Goal: Complete application form

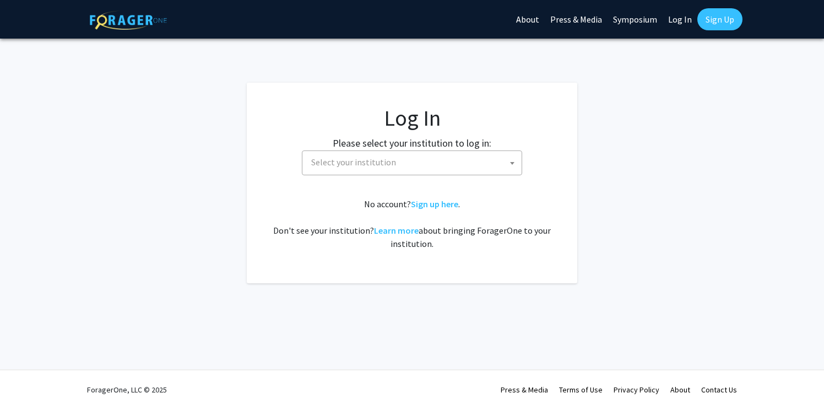
select select
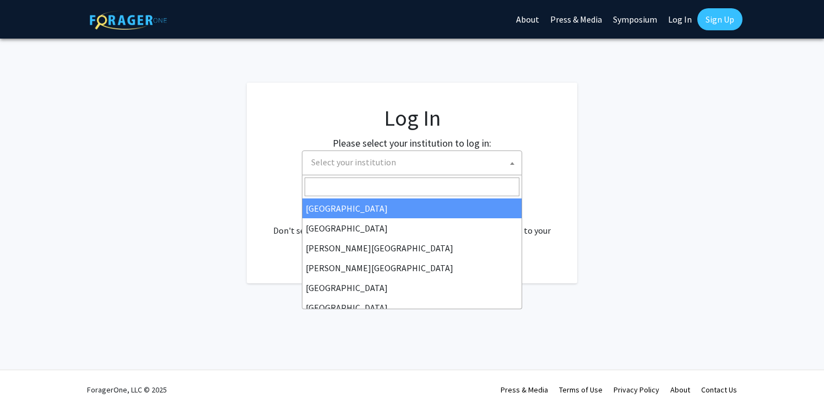
click at [389, 155] on span "Select your institution" at bounding box center [414, 162] width 215 height 23
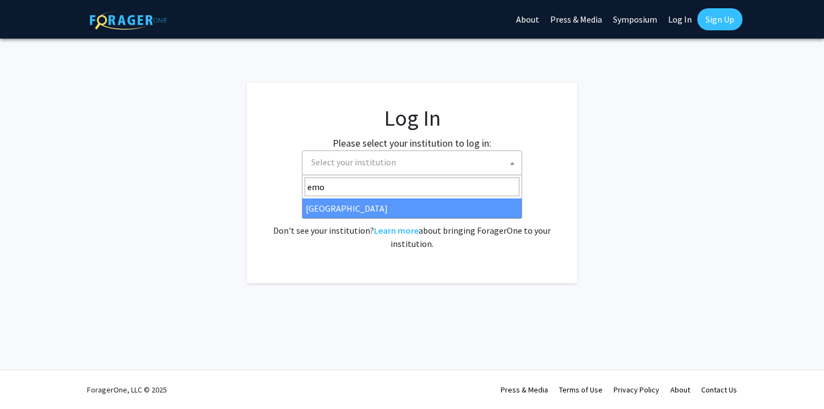
type input "emo"
select select "12"
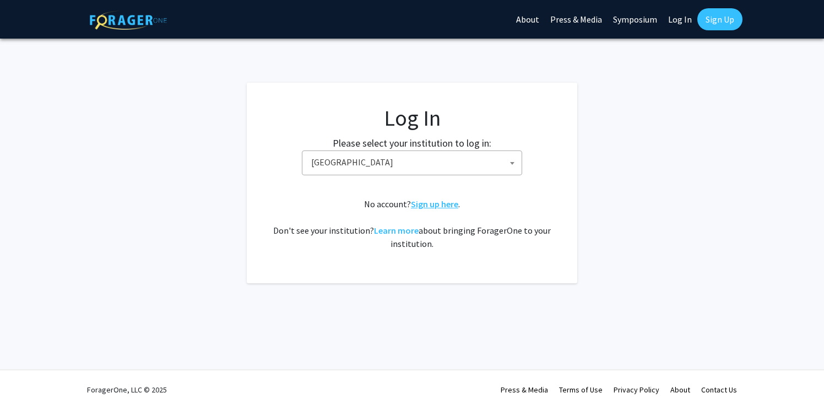
click at [427, 203] on link "Sign up here" at bounding box center [434, 203] width 47 height 11
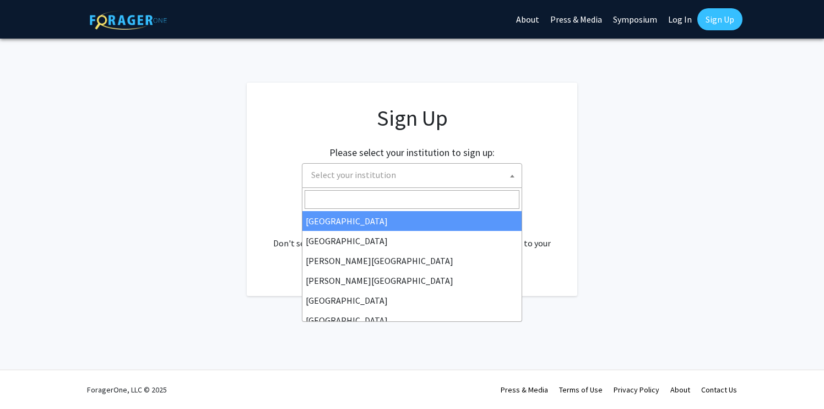
click at [414, 180] on span "Select your institution" at bounding box center [414, 175] width 215 height 23
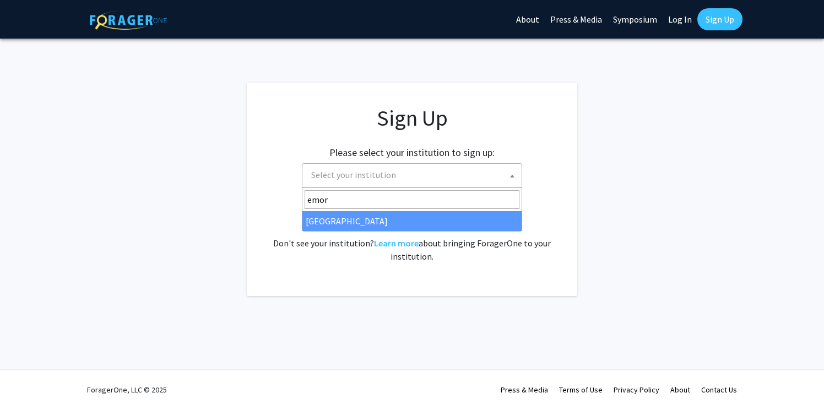
type input "emor"
select select "12"
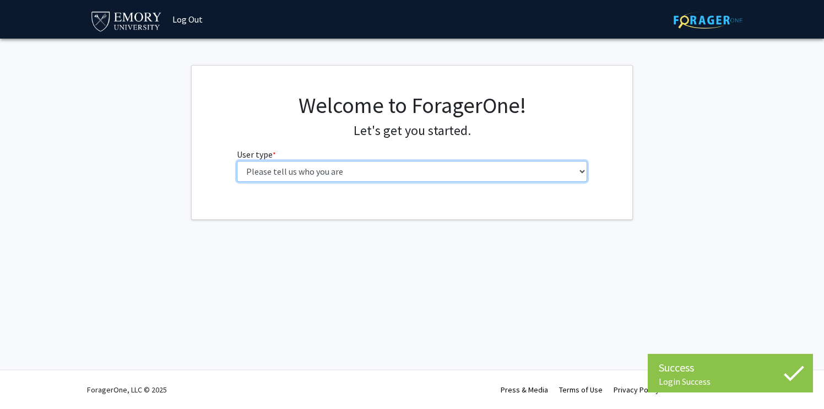
click at [257, 175] on select "Please tell us who you are Undergraduate Student Master's Student Doctoral Cand…" at bounding box center [412, 171] width 351 height 21
select select "5: faculty"
click at [237, 161] on select "Please tell us who you are Undergraduate Student Master's Student Doctoral Cand…" at bounding box center [412, 171] width 351 height 21
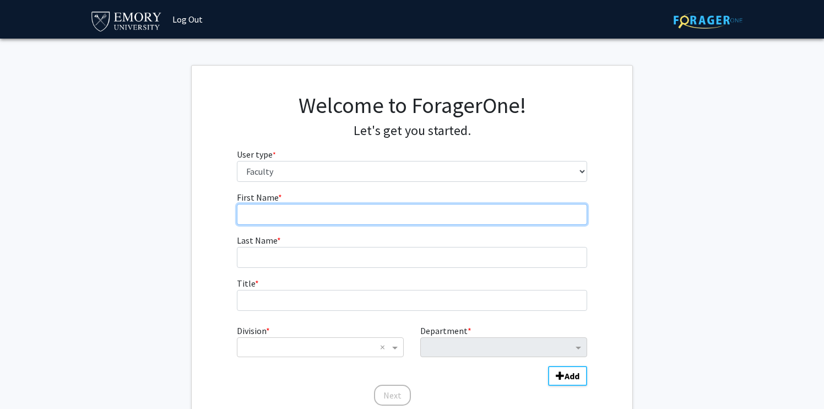
click at [310, 210] on input "First Name * required" at bounding box center [412, 214] width 351 height 21
type input "[PERSON_NAME]"
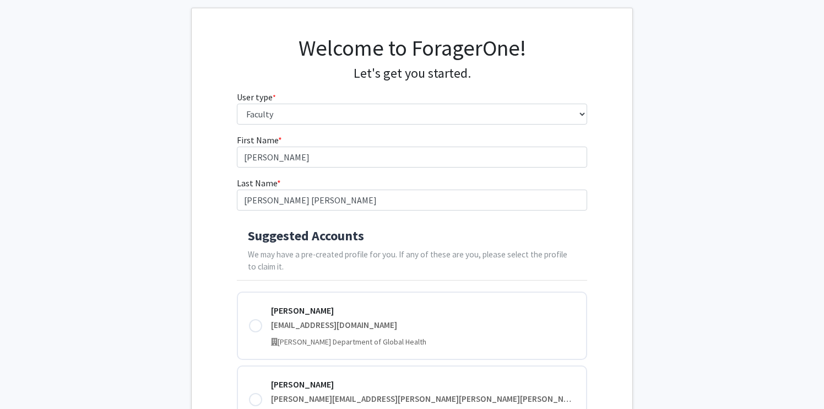
scroll to position [94, 0]
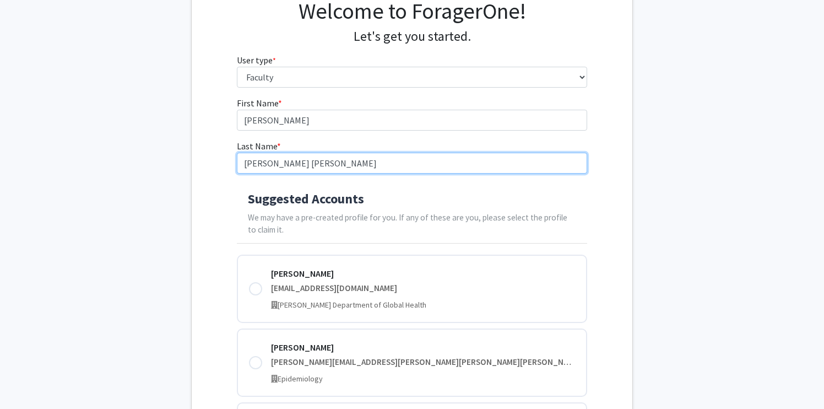
drag, startPoint x: 302, startPoint y: 164, endPoint x: 270, endPoint y: 164, distance: 32.5
click at [270, 164] on input "[PERSON_NAME] [PERSON_NAME]" at bounding box center [412, 163] width 351 height 21
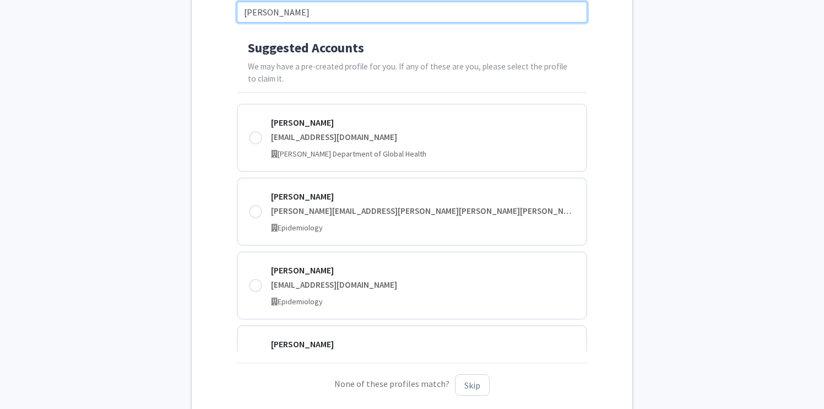
scroll to position [0, 0]
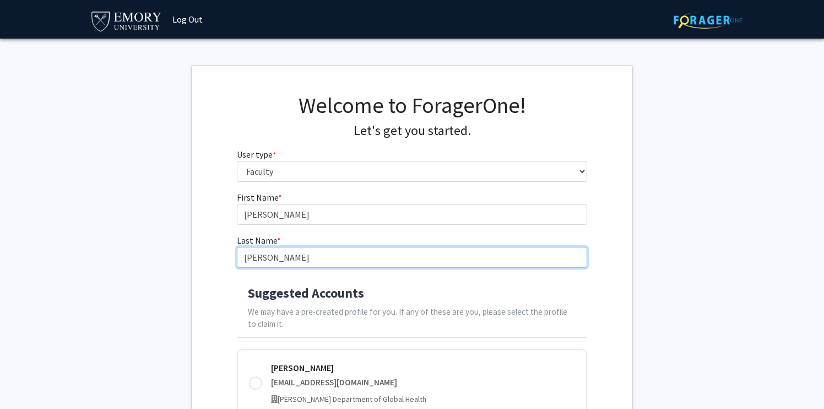
click at [307, 262] on input "[PERSON_NAME]" at bounding box center [412, 257] width 351 height 21
type input "[PERSON_NAME] [PERSON_NAME]"
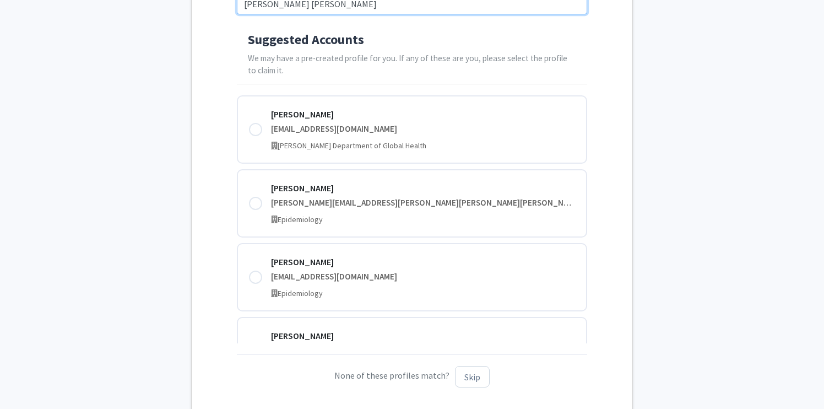
scroll to position [334, 0]
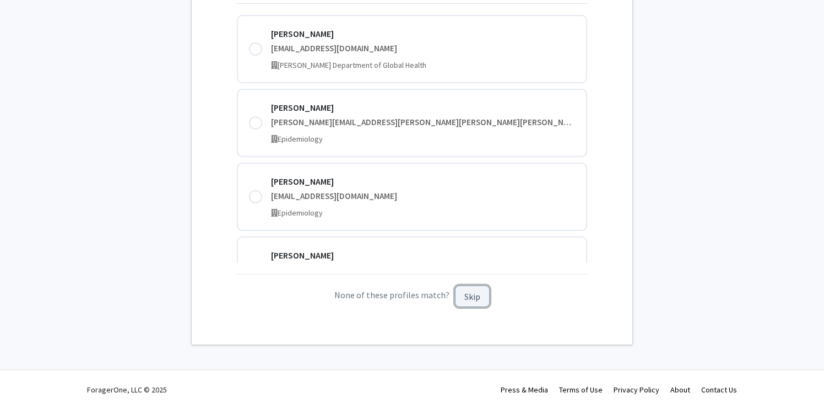
click at [476, 298] on button "Skip" at bounding box center [472, 295] width 35 height 21
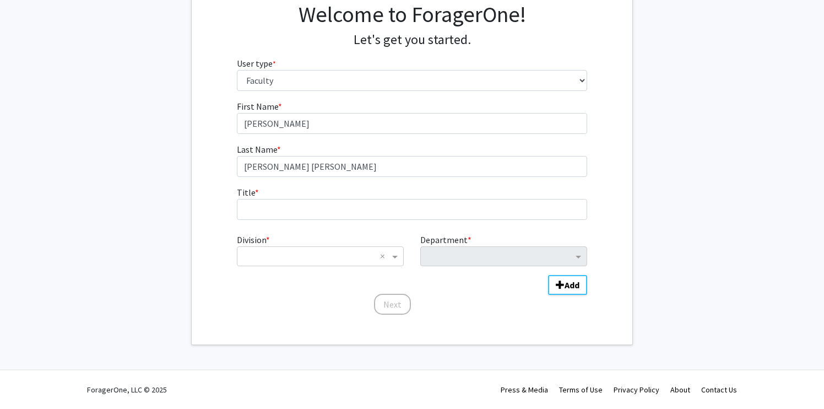
scroll to position [91, 0]
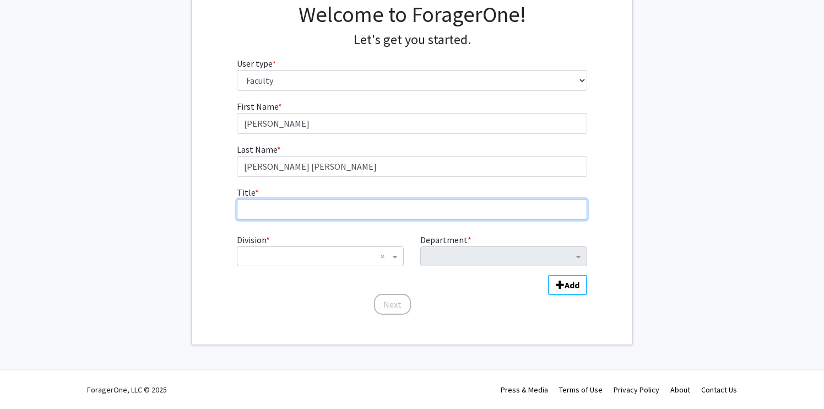
click at [326, 208] on input "Title * required" at bounding box center [412, 209] width 351 height 21
type input "Emory Arts Fellow"
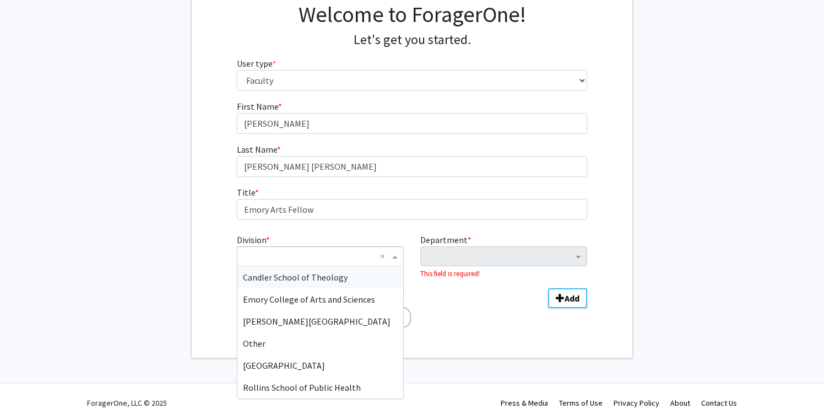
click at [296, 254] on input "Division" at bounding box center [309, 256] width 133 height 13
click at [301, 299] on span "Emory College of Arts and Sciences" at bounding box center [309, 299] width 132 height 11
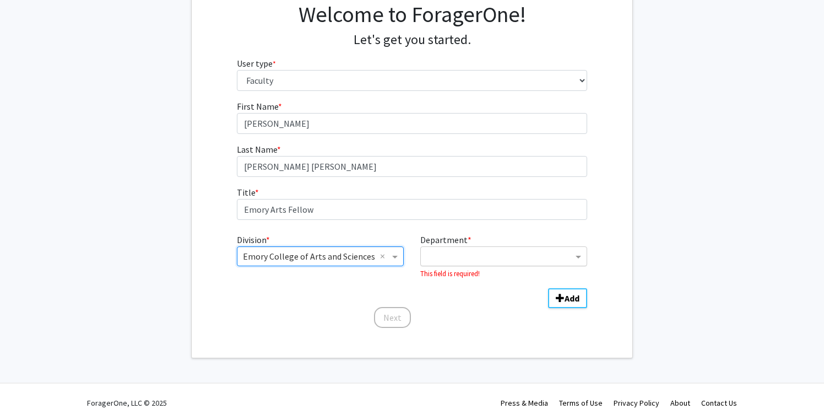
click at [483, 257] on input "Department" at bounding box center [499, 256] width 147 height 13
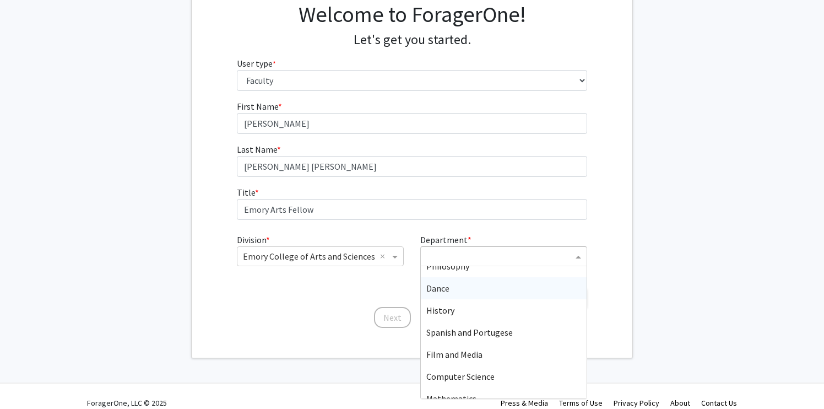
scroll to position [340, 0]
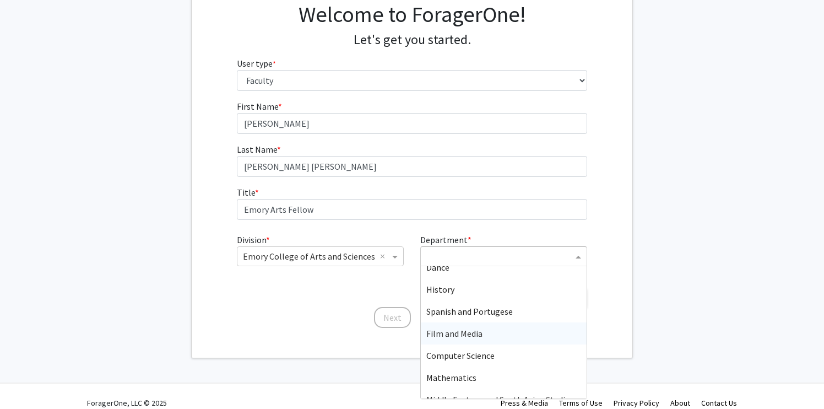
click at [488, 331] on div "Film and Media" at bounding box center [504, 333] width 166 height 22
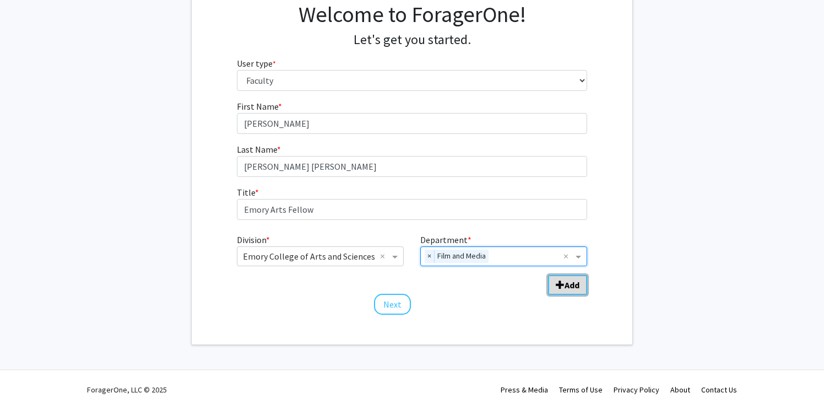
click at [564, 283] on span "Add Division/Department" at bounding box center [560, 284] width 9 height 9
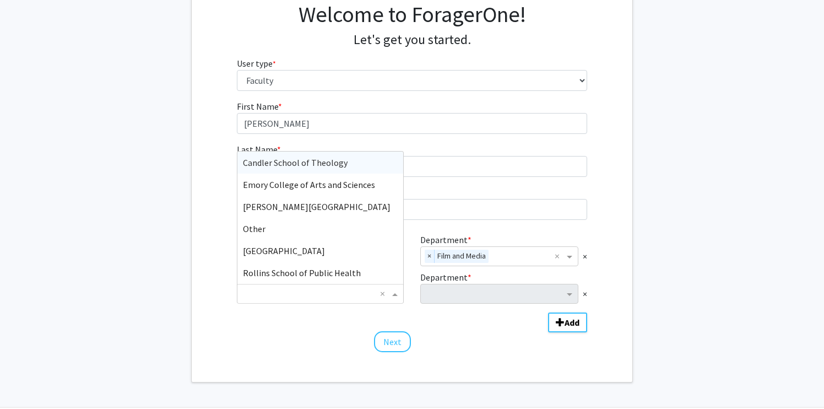
click at [339, 297] on input "Division" at bounding box center [309, 293] width 133 height 13
click at [351, 348] on div "First Name * required [PERSON_NAME] Last Name * required [PERSON_NAME] [PERSON_…" at bounding box center [412, 226] width 367 height 253
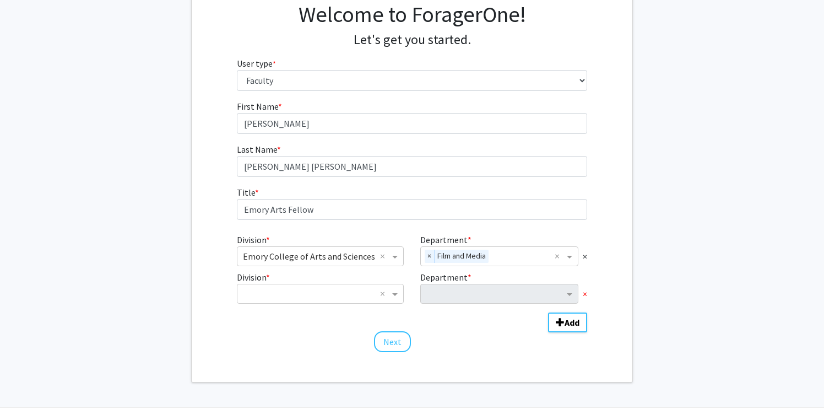
click at [585, 291] on span "×" at bounding box center [585, 293] width 4 height 13
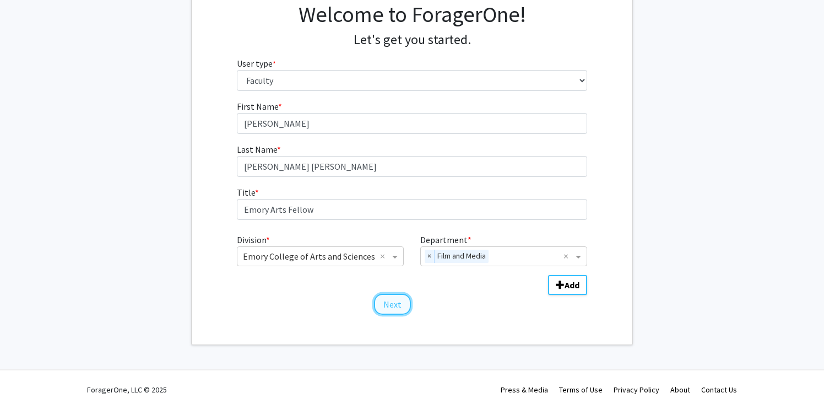
click at [385, 305] on button "Next" at bounding box center [392, 304] width 37 height 21
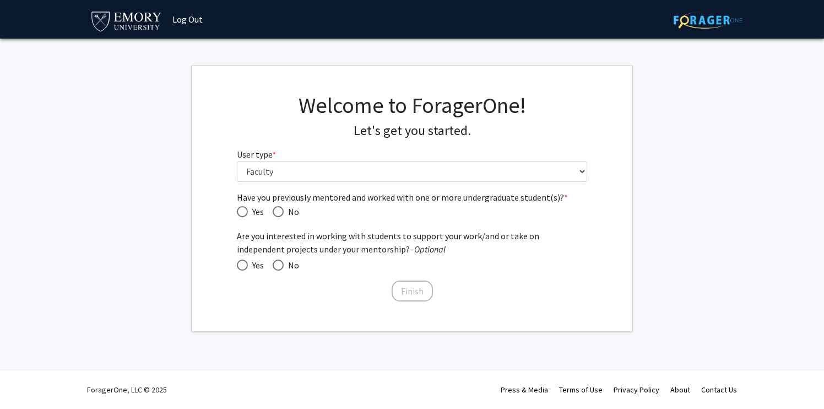
scroll to position [0, 0]
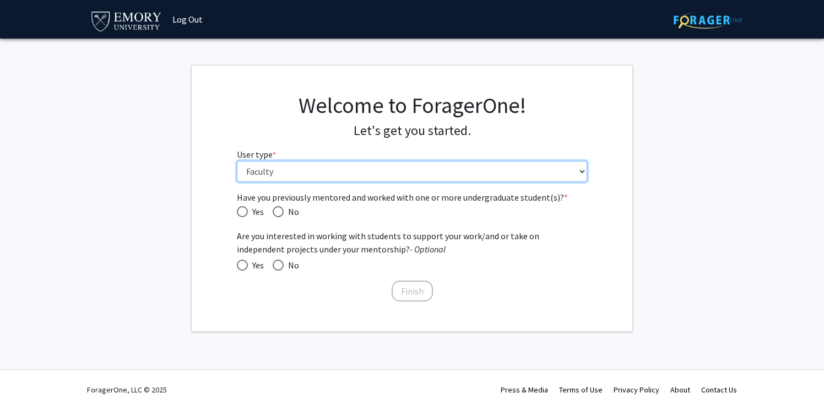
click at [285, 173] on select "Please tell us who you are Undergraduate Student Master's Student Doctoral Cand…" at bounding box center [412, 171] width 351 height 21
click at [237, 161] on select "Please tell us who you are Undergraduate Student Master's Student Doctoral Cand…" at bounding box center [412, 171] width 351 height 21
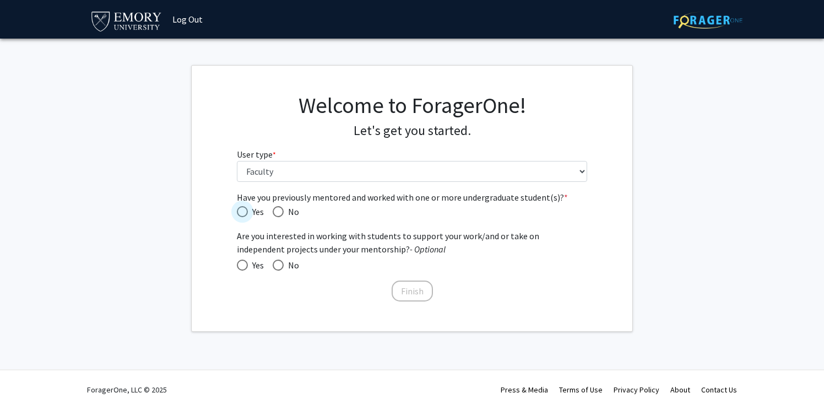
click at [248, 208] on span "Yes" at bounding box center [256, 211] width 16 height 13
click at [248, 208] on input "Yes" at bounding box center [242, 211] width 11 height 11
radio input "true"
click at [245, 261] on span at bounding box center [242, 264] width 11 height 11
click at [245, 261] on input "Yes" at bounding box center [242, 264] width 11 height 11
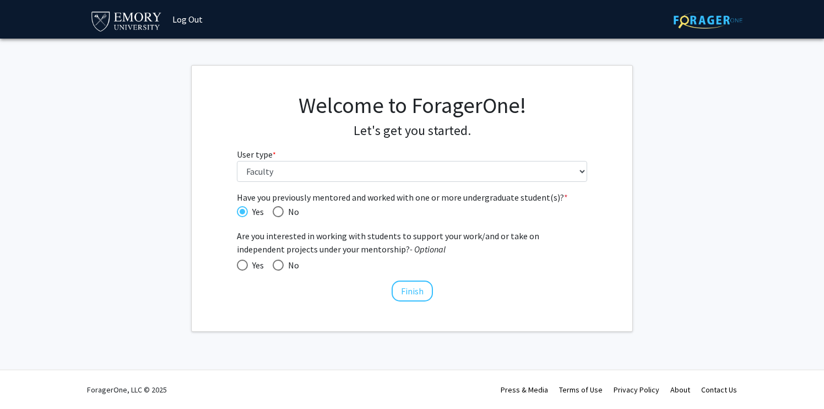
radio input "true"
click at [418, 294] on button "Finish" at bounding box center [412, 290] width 41 height 21
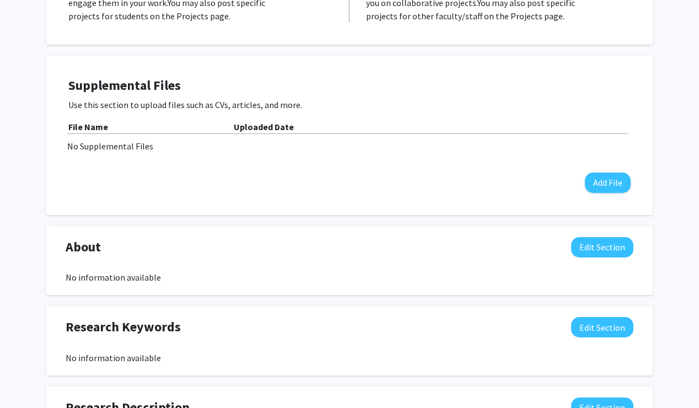
scroll to position [241, 0]
